Goal: Task Accomplishment & Management: Manage account settings

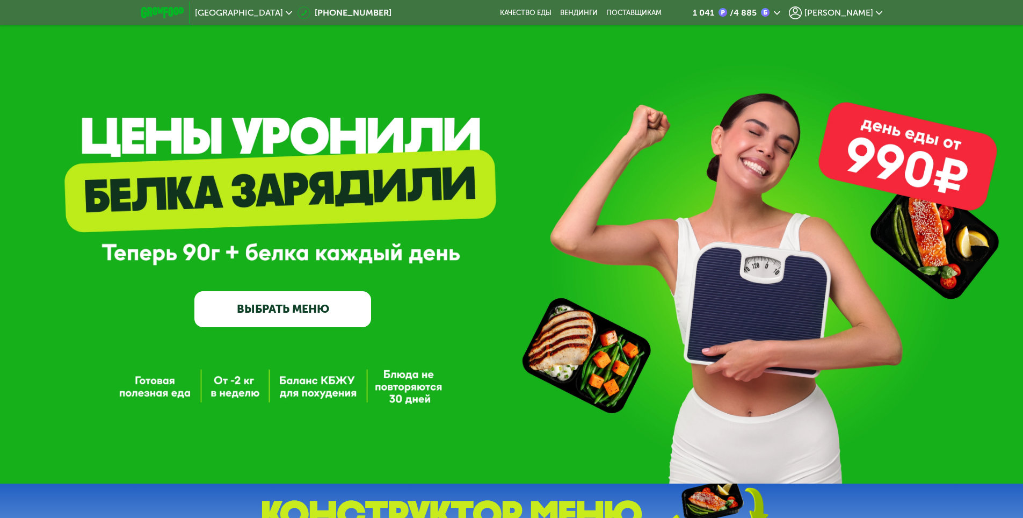
click at [859, 14] on span "[PERSON_NAME]" at bounding box center [838, 13] width 69 height 9
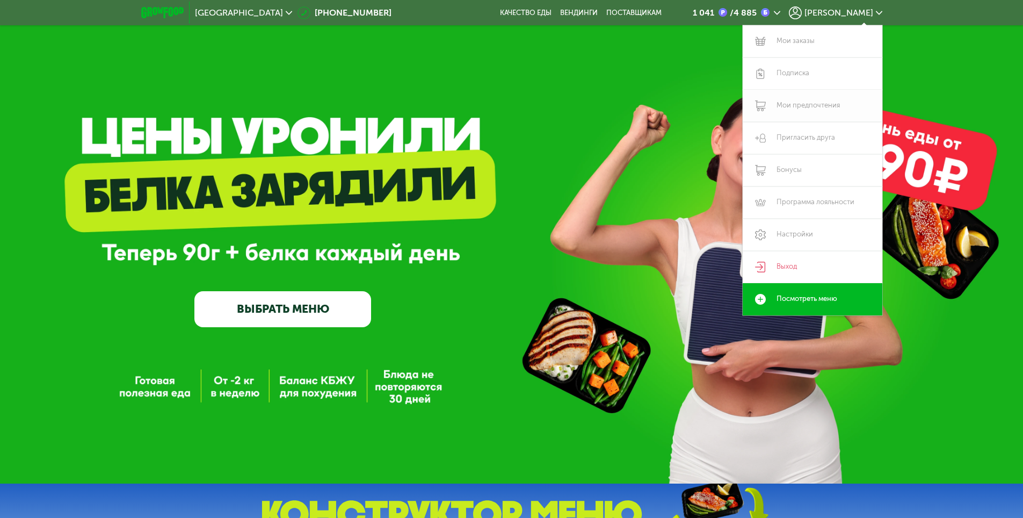
click at [800, 101] on link "Мои предпочтения" at bounding box center [813, 106] width 140 height 32
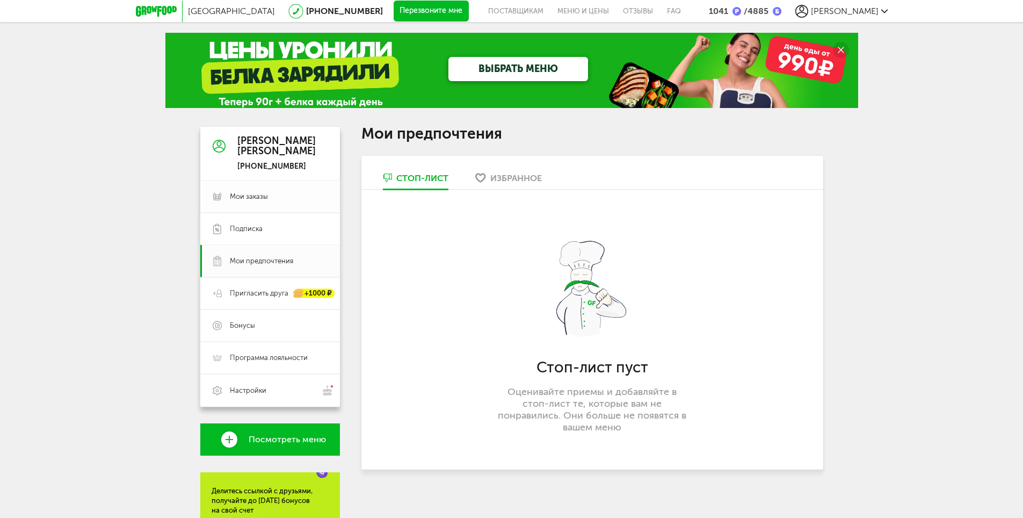
click at [287, 202] on link "Мои заказы" at bounding box center [270, 196] width 140 height 32
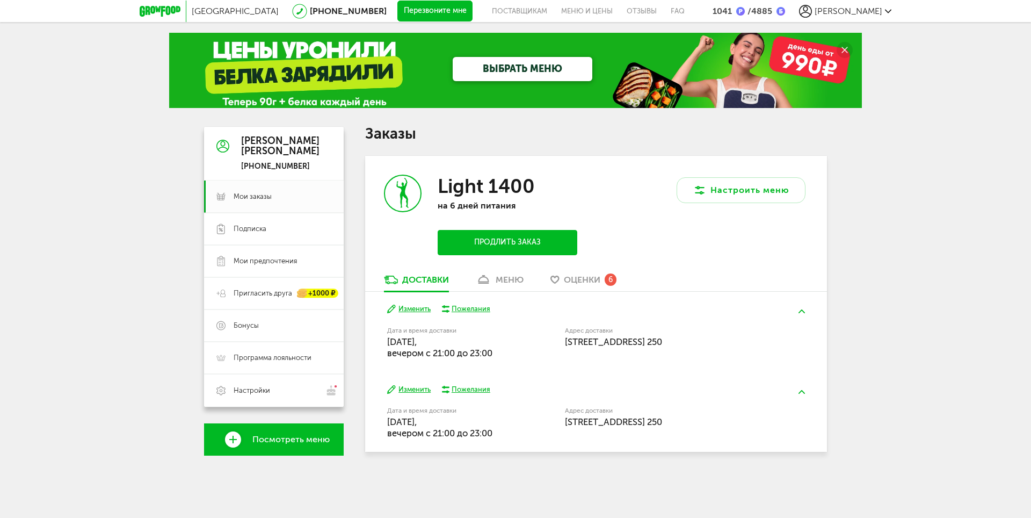
click at [464, 308] on div "Пожелания" at bounding box center [471, 309] width 39 height 10
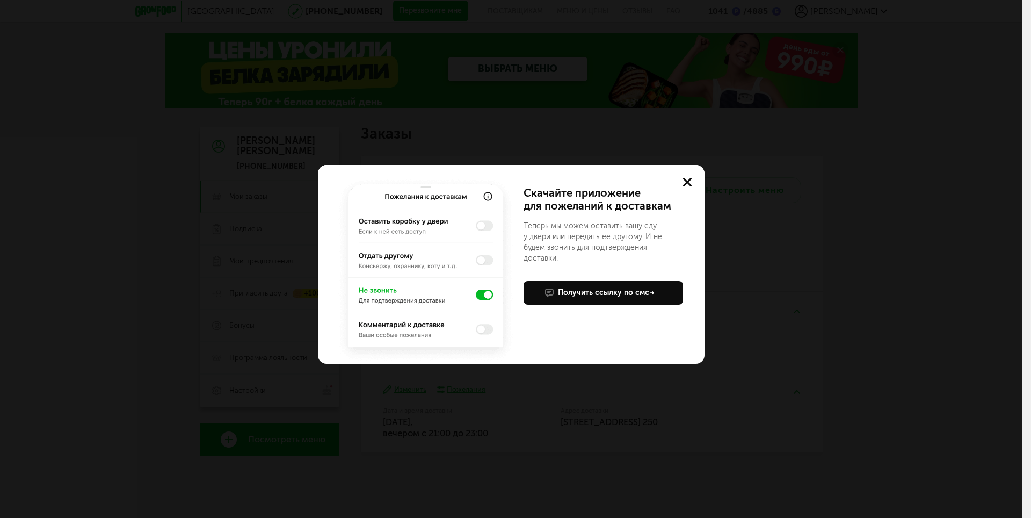
click at [688, 181] on use at bounding box center [687, 182] width 9 height 9
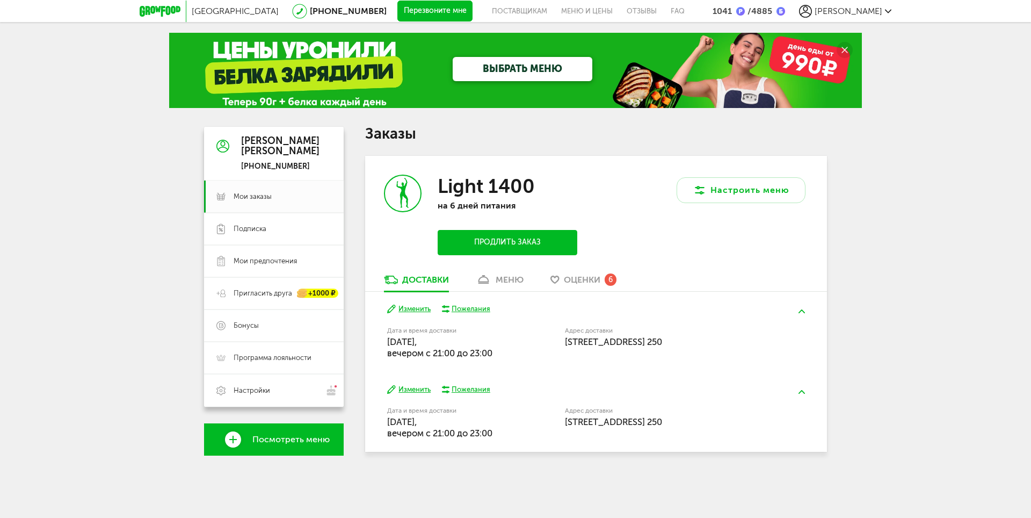
click at [507, 278] on div "меню" at bounding box center [510, 279] width 28 height 10
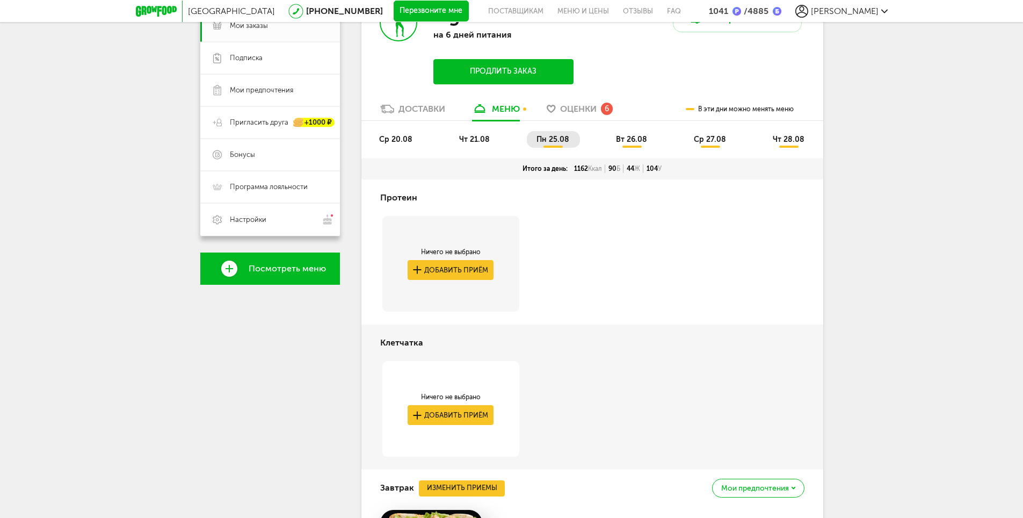
scroll to position [114, 0]
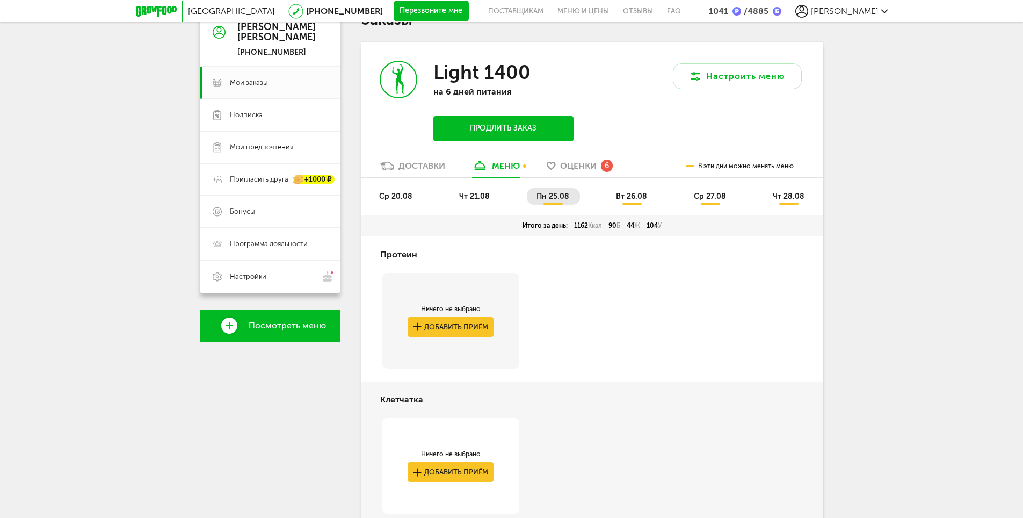
click at [622, 197] on span "вт 26.08" at bounding box center [631, 196] width 31 height 9
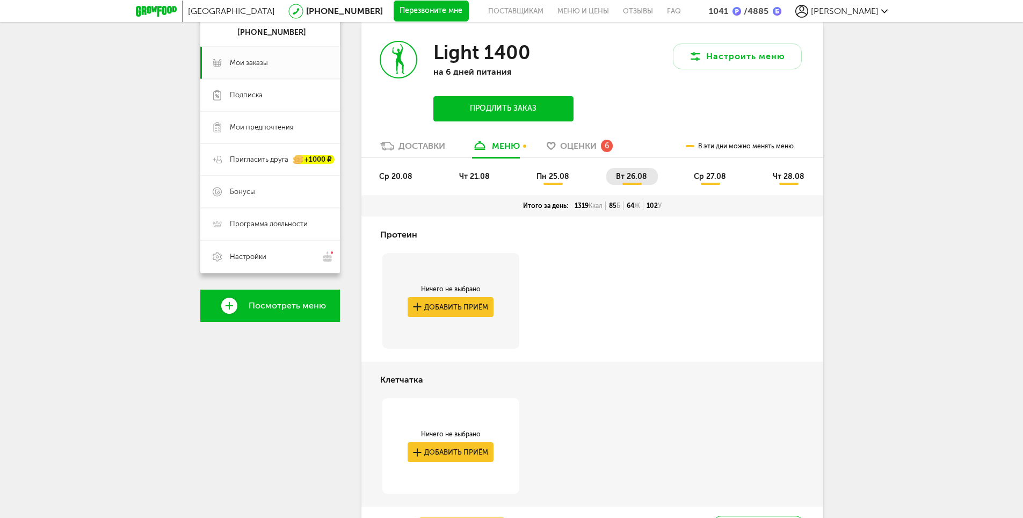
scroll to position [0, 0]
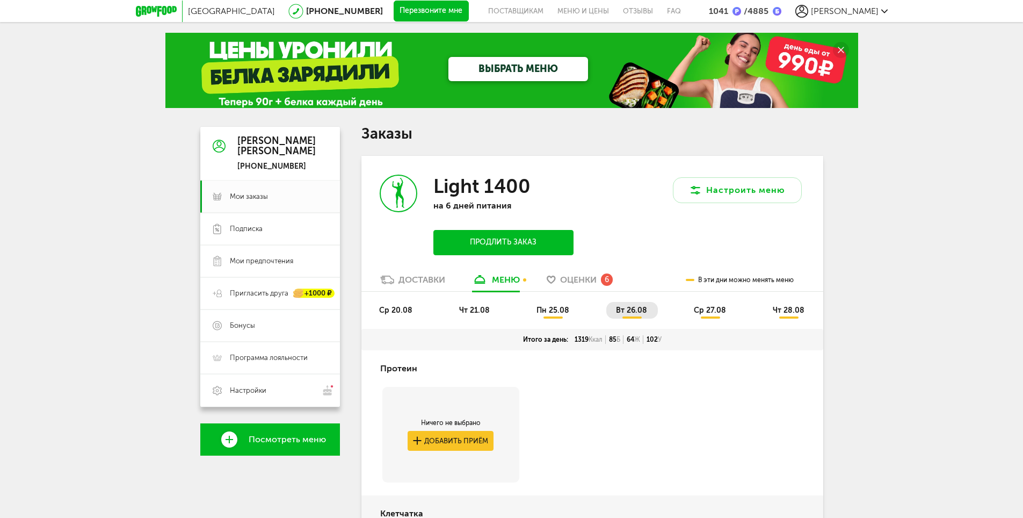
click at [718, 318] on li "ср 27.08" at bounding box center [710, 310] width 53 height 17
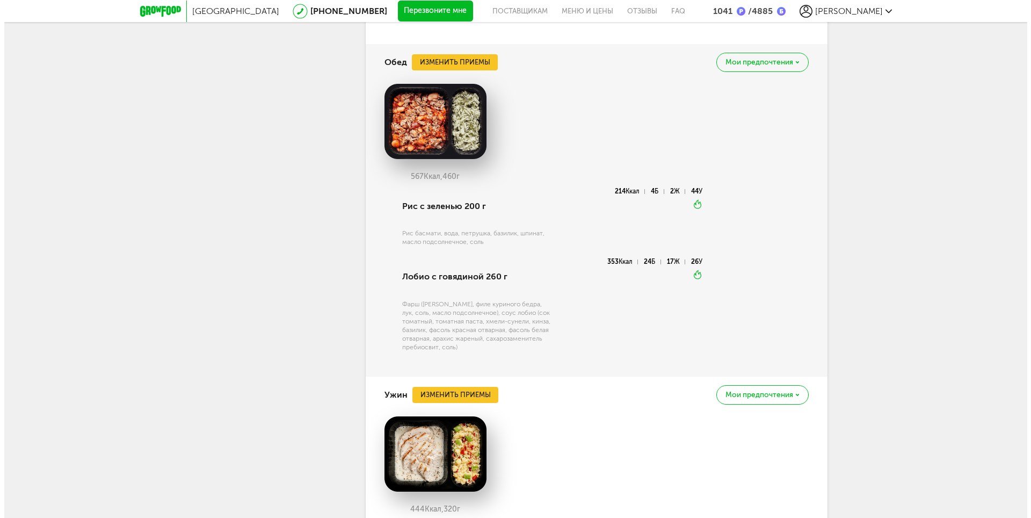
scroll to position [824, 0]
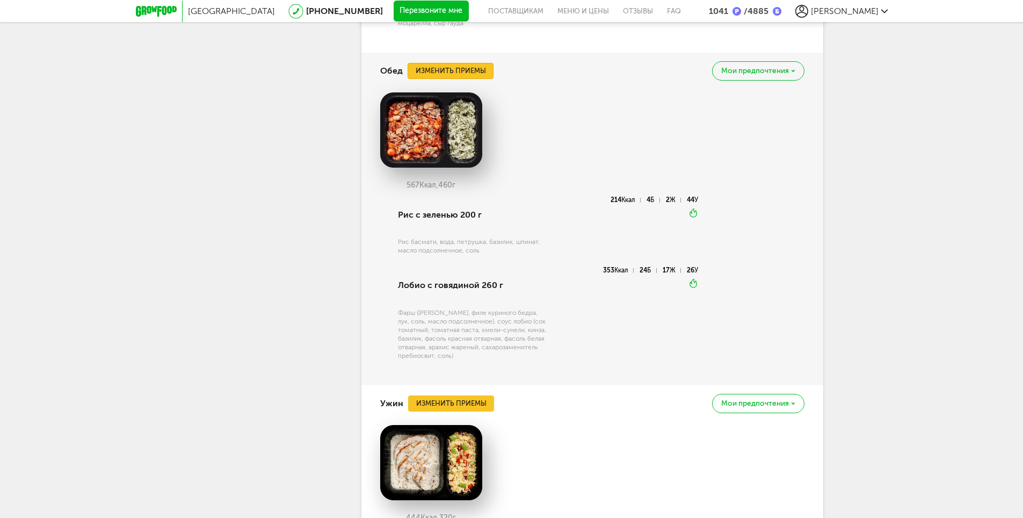
click at [475, 68] on button "Изменить приемы" at bounding box center [450, 71] width 86 height 16
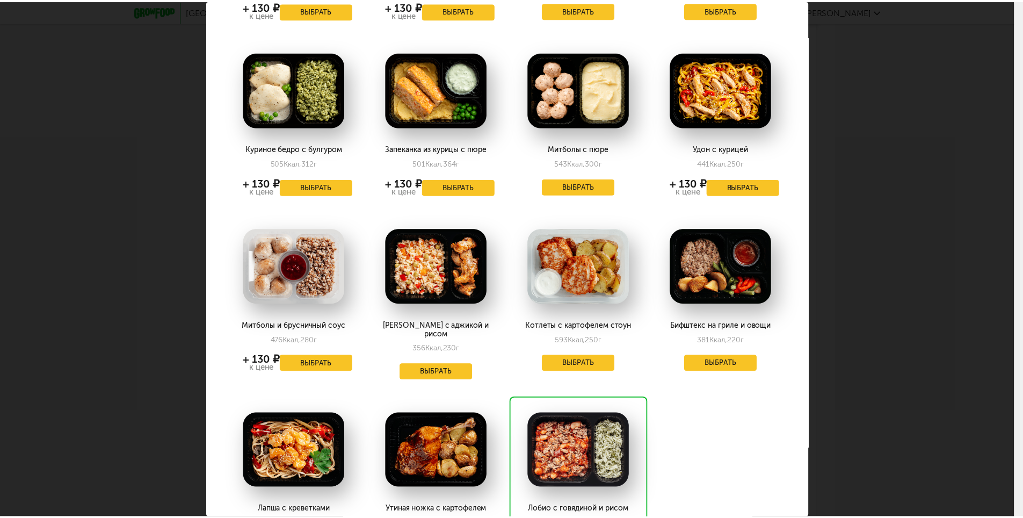
scroll to position [376, 0]
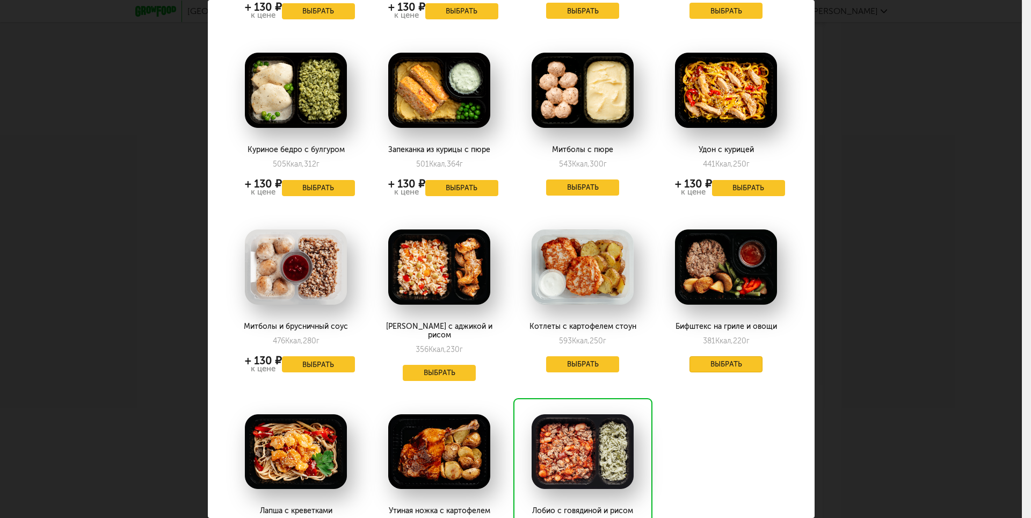
click at [724, 361] on button "Выбрать" at bounding box center [725, 364] width 73 height 16
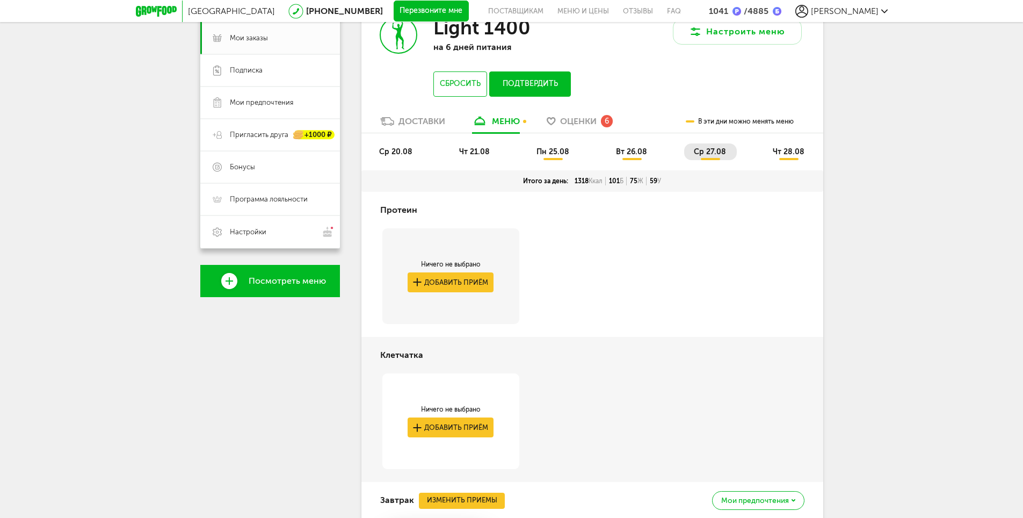
scroll to position [132, 0]
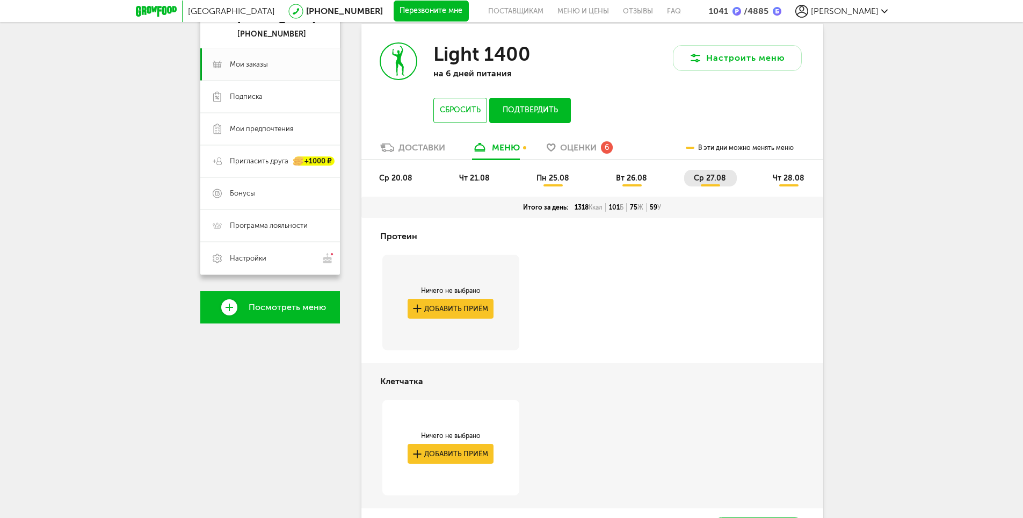
click at [636, 176] on span "вт 26.08" at bounding box center [631, 177] width 31 height 9
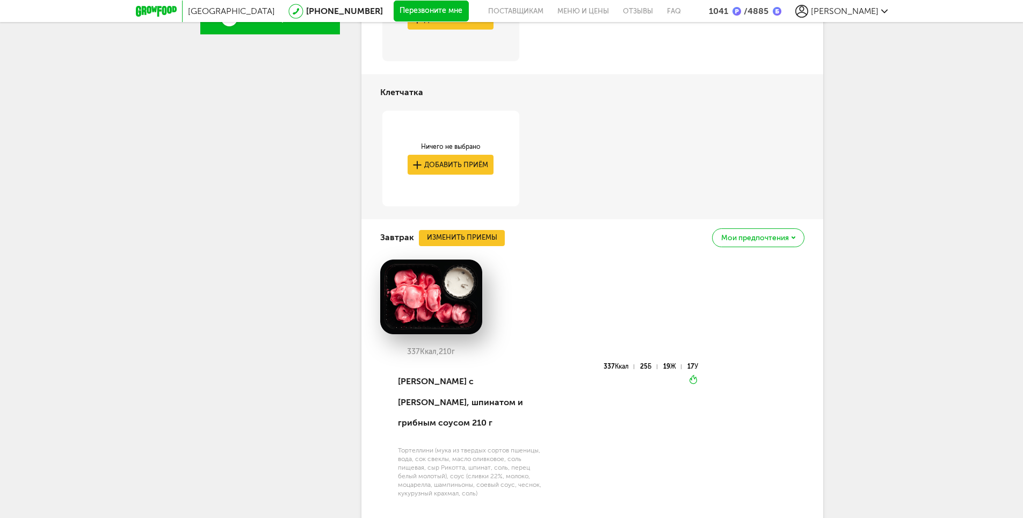
scroll to position [152, 0]
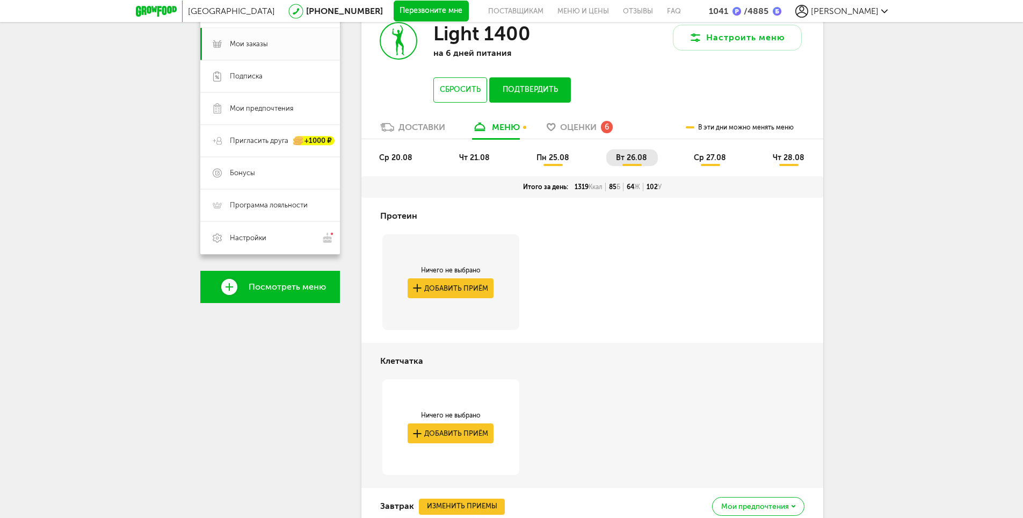
click at [716, 163] on li "ср 27.08" at bounding box center [710, 157] width 53 height 17
click at [784, 158] on span "чт 28.08" at bounding box center [789, 157] width 32 height 9
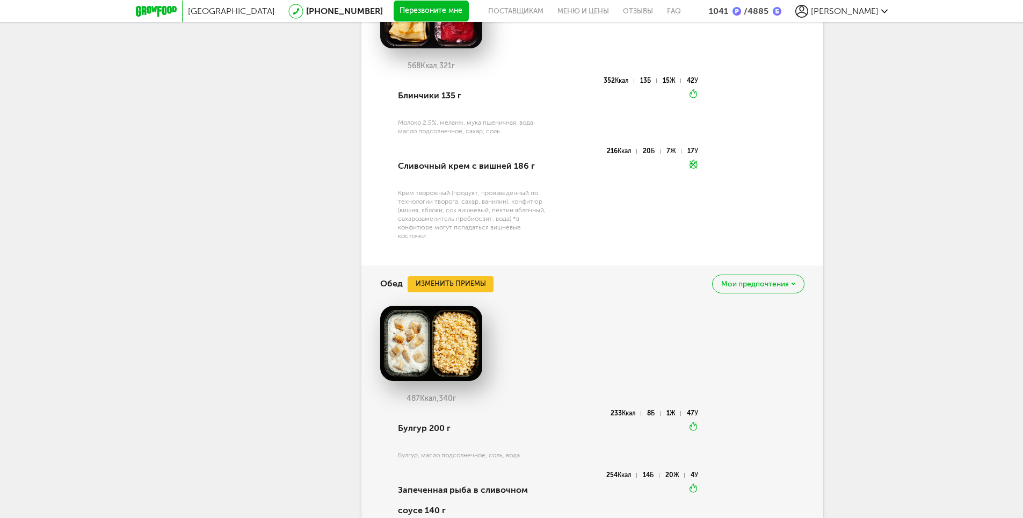
scroll to position [689, 0]
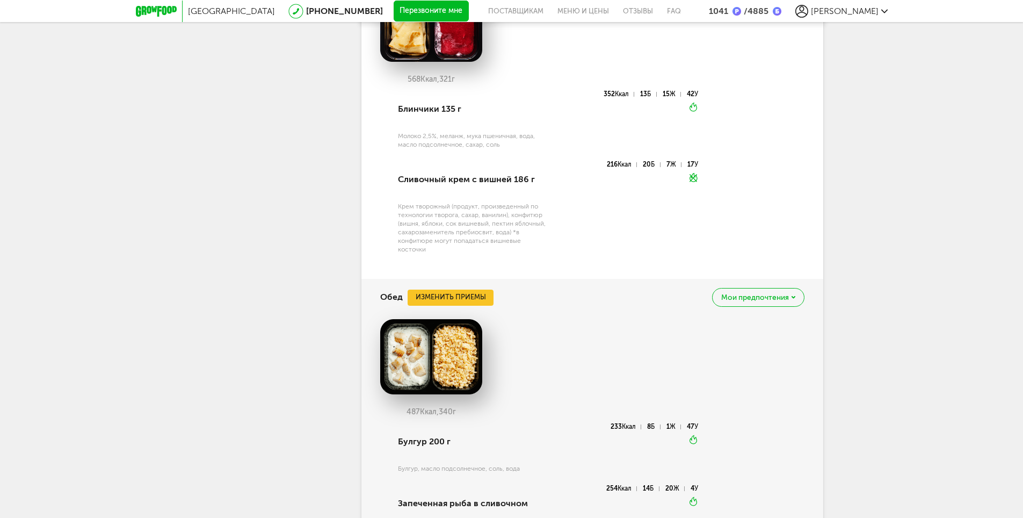
click at [755, 302] on div "Мои предпочтения" at bounding box center [758, 297] width 92 height 19
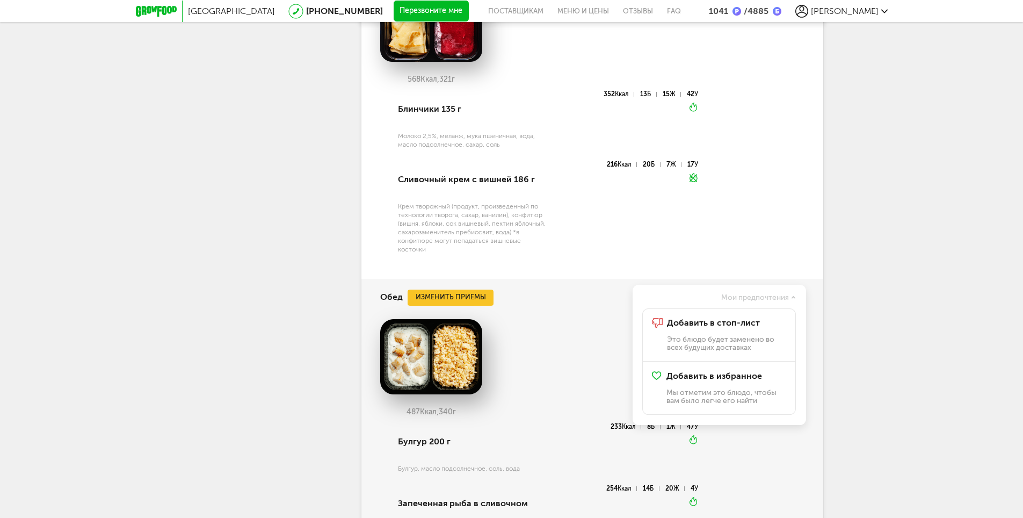
click at [739, 301] on span "Мои предпочтения" at bounding box center [755, 298] width 68 height 8
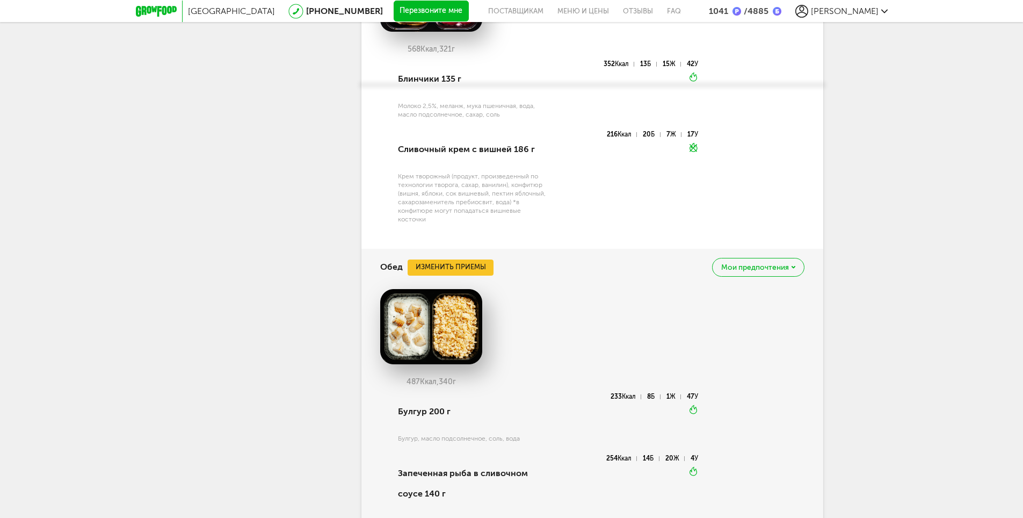
scroll to position [797, 0]
